Goal: Navigation & Orientation: Find specific page/section

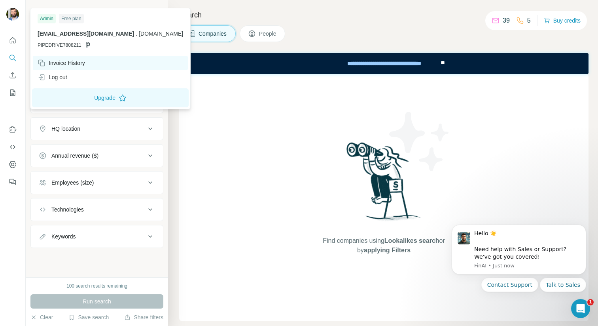
click at [73, 63] on div "Invoice History" at bounding box center [61, 63] width 47 height 8
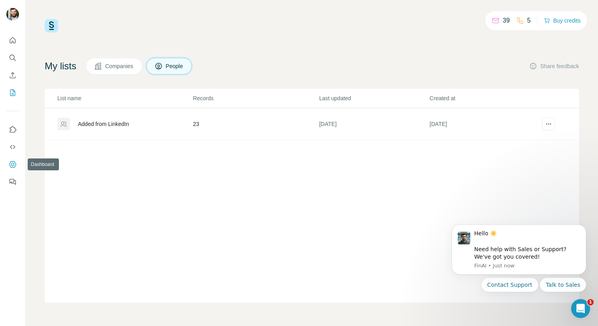
click at [12, 169] on button "Dashboard" at bounding box center [12, 164] width 13 height 14
